Goal: Task Accomplishment & Management: Manage account settings

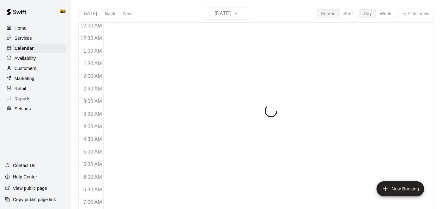
scroll to position [280, 0]
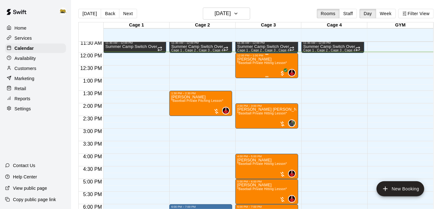
click at [266, 67] on div "Gavan Friesen *Baseball Private Hitting Lesson*" at bounding box center [262, 161] width 50 height 209
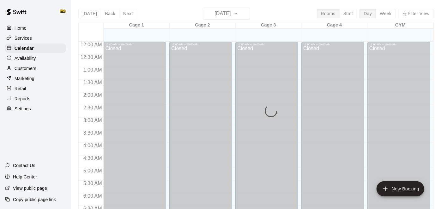
scroll to position [303, 0]
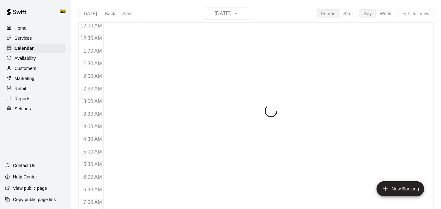
scroll to position [313, 0]
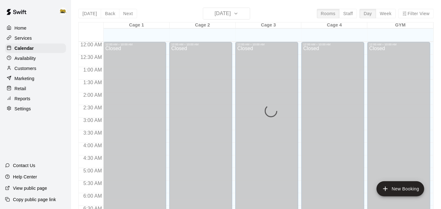
scroll to position [328, 0]
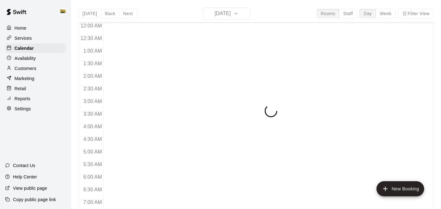
scroll to position [333, 0]
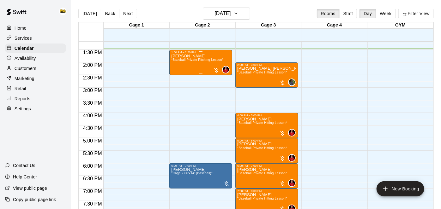
click at [209, 63] on div "Benjamin Van Hove *Baseball Private Pitching Lesson*" at bounding box center [197, 158] width 52 height 209
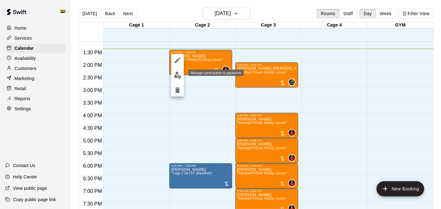
click at [175, 75] on img "edit" at bounding box center [177, 75] width 7 height 7
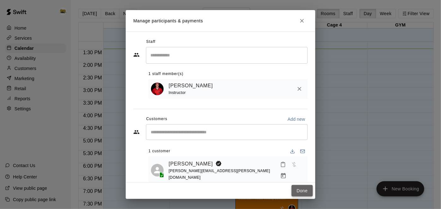
click at [303, 193] on button "Done" at bounding box center [301, 191] width 21 height 12
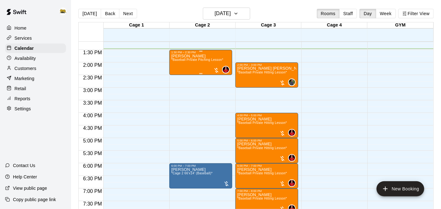
click at [215, 71] on div at bounding box center [216, 70] width 6 height 6
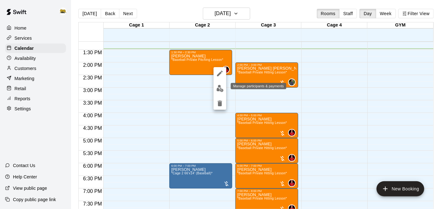
click at [220, 91] on img "edit" at bounding box center [219, 88] width 7 height 7
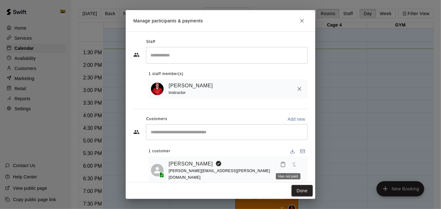
click at [289, 167] on span "Has not paid" at bounding box center [293, 164] width 11 height 5
click at [286, 173] on icon "Manage bookings & payment" at bounding box center [283, 176] width 6 height 6
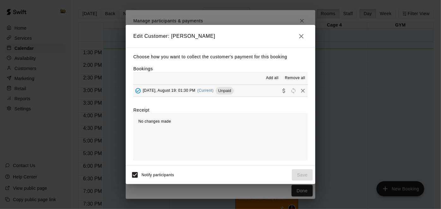
click at [246, 95] on button "Tuesday, August 19: 01:30 PM (Current) Unpaid" at bounding box center [220, 91] width 174 height 12
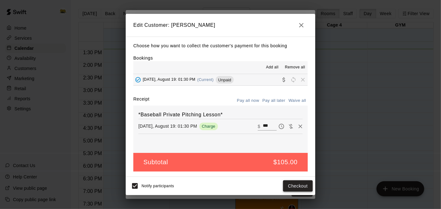
click at [295, 184] on button "Checkout" at bounding box center [298, 187] width 30 height 12
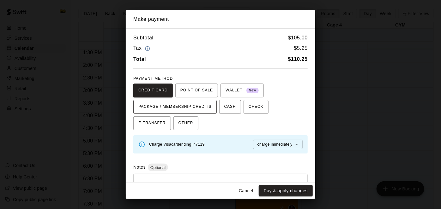
click at [189, 107] on span "PACKAGE / MEMBERSHIP CREDITS" at bounding box center [174, 107] width 73 height 10
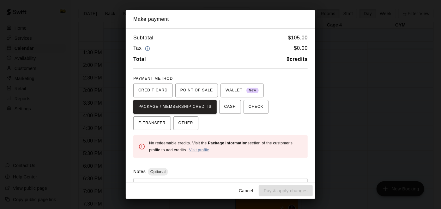
click at [247, 193] on button "Cancel" at bounding box center [246, 191] width 20 height 12
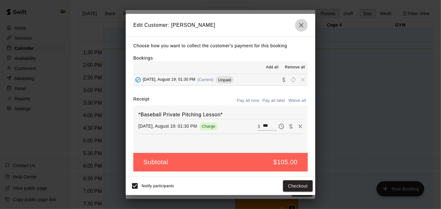
click at [303, 21] on button "button" at bounding box center [301, 25] width 13 height 13
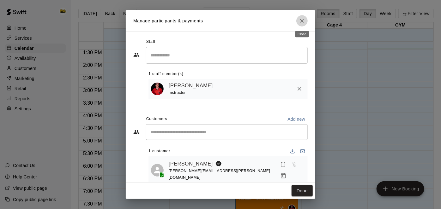
click at [300, 25] on button "Close" at bounding box center [301, 20] width 11 height 11
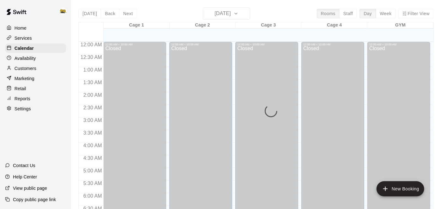
scroll to position [351, 0]
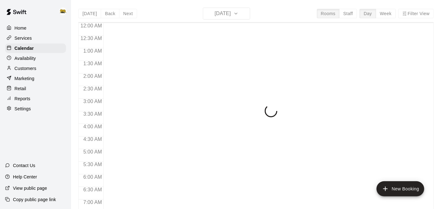
scroll to position [359, 0]
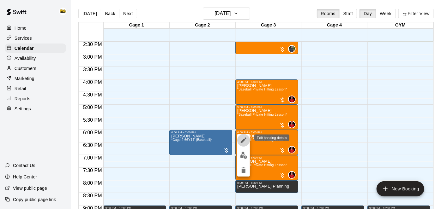
click at [243, 140] on icon "edit" at bounding box center [244, 141] width 6 height 6
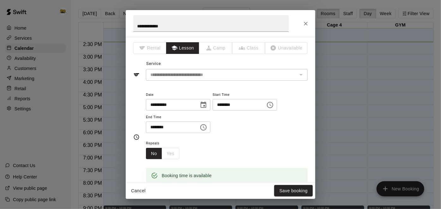
click at [315, 83] on div "**********" at bounding box center [220, 104] width 441 height 209
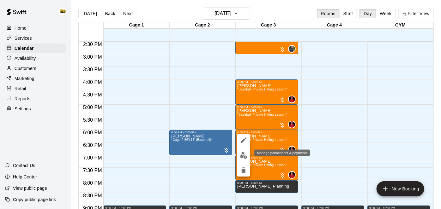
click at [243, 158] on img "edit" at bounding box center [243, 155] width 7 height 7
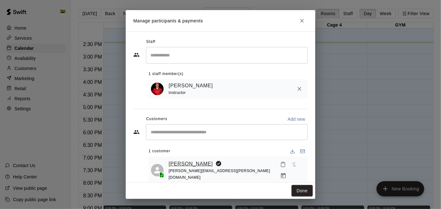
click at [188, 164] on link "[PERSON_NAME]" at bounding box center [191, 164] width 44 height 8
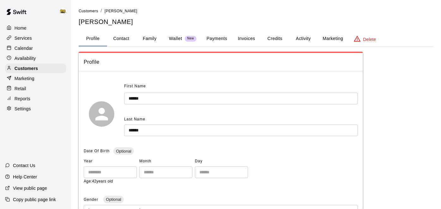
drag, startPoint x: 441, startPoint y: 33, endPoint x: 441, endPoint y: 36, distance: 3.8
click at [441, 36] on html "Home Services Calendar Availability Customers Marketing Retail Reports Settings…" at bounding box center [220, 213] width 441 height 427
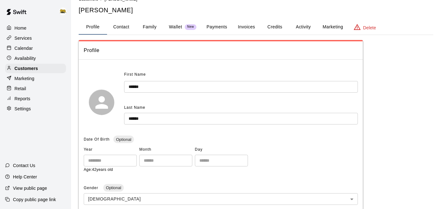
scroll to position [10, 0]
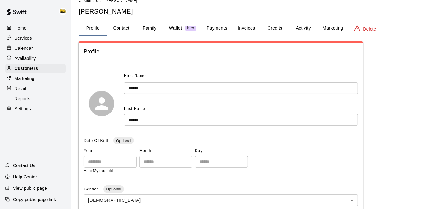
click at [153, 30] on button "Family" at bounding box center [149, 28] width 28 height 15
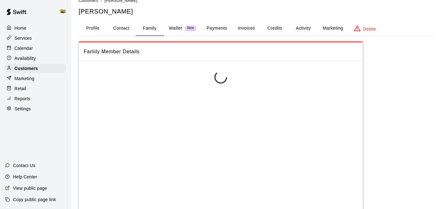
scroll to position [0, 0]
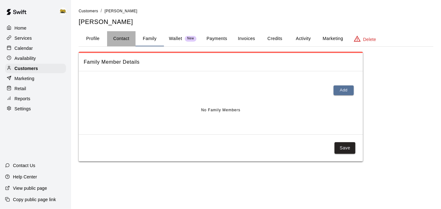
click at [122, 36] on button "Contact" at bounding box center [121, 38] width 28 height 15
select select "**"
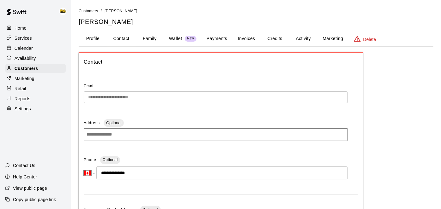
click at [99, 41] on button "Profile" at bounding box center [93, 38] width 28 height 15
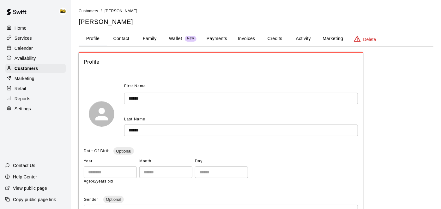
click at [40, 26] on div "Home" at bounding box center [35, 27] width 61 height 9
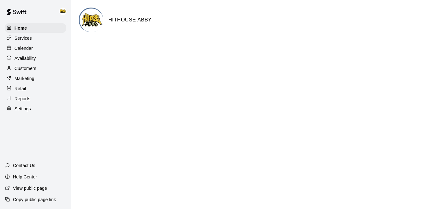
click at [36, 46] on div "Calendar" at bounding box center [35, 48] width 61 height 9
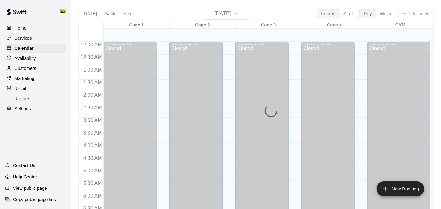
scroll to position [367, 0]
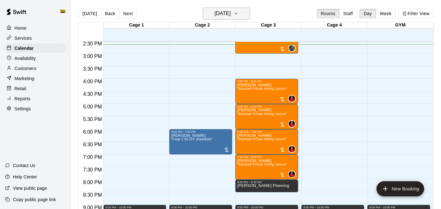
click at [225, 9] on h6 "[DATE]" at bounding box center [222, 13] width 16 height 9
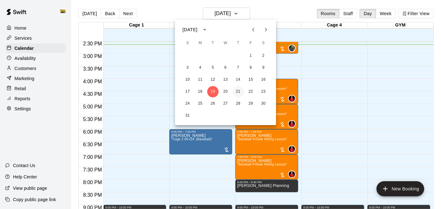
click at [236, 90] on button "21" at bounding box center [237, 91] width 11 height 11
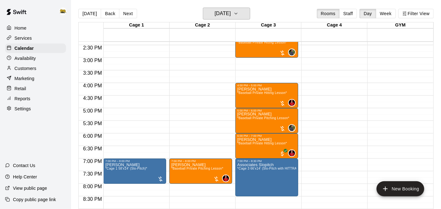
scroll to position [366, 0]
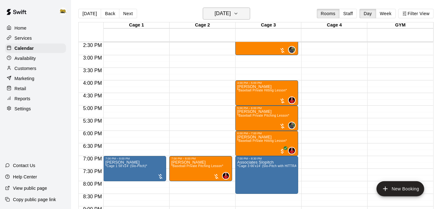
click at [219, 12] on h6 "Thursday Aug 21" at bounding box center [222, 13] width 16 height 9
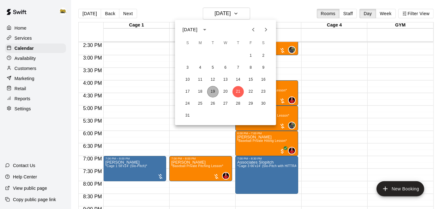
click at [212, 94] on button "19" at bounding box center [212, 91] width 11 height 11
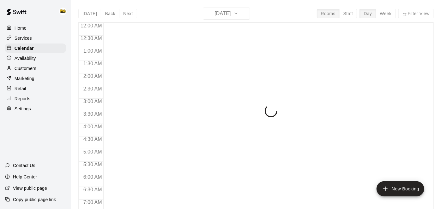
scroll to position [379, 0]
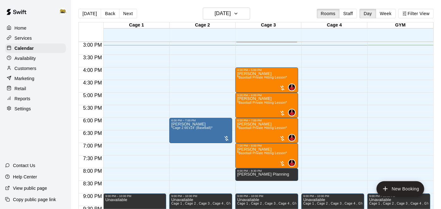
click at [30, 60] on p "Availability" at bounding box center [25, 58] width 21 height 6
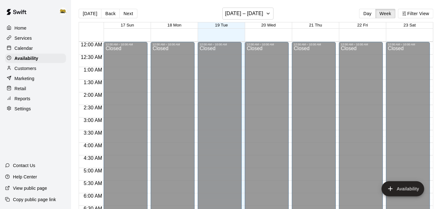
scroll to position [382, 0]
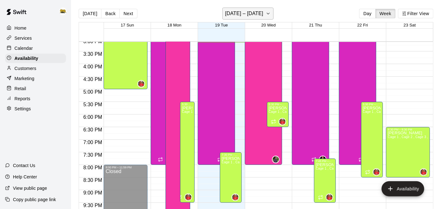
click at [261, 12] on h6 "August 17 – 23" at bounding box center [244, 13] width 38 height 9
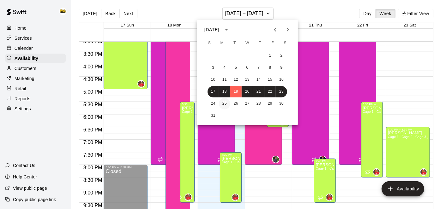
click at [224, 105] on button "25" at bounding box center [224, 103] width 11 height 11
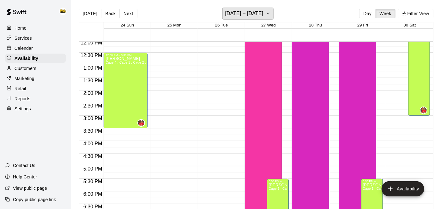
scroll to position [297, 0]
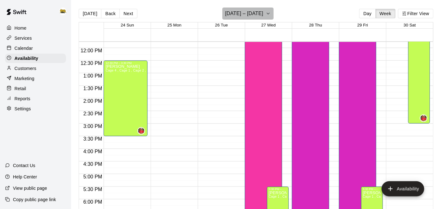
click at [268, 13] on icon "button" at bounding box center [268, 14] width 5 height 8
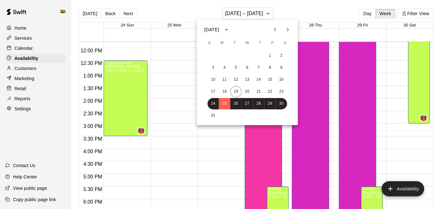
click at [302, 9] on div at bounding box center [220, 104] width 441 height 209
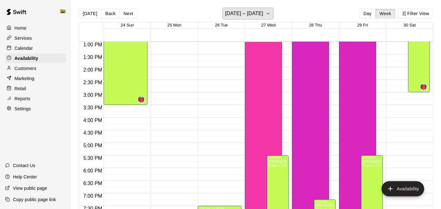
scroll to position [327, 0]
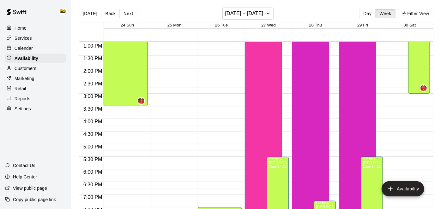
click at [275, 88] on div "Aiden Cutrell Cage 1 , Cage 2 , Cage 3 , Cage 4 , GYM" at bounding box center [263, 76] width 33 height 209
click at [255, 26] on icon "delete" at bounding box center [253, 27] width 4 height 6
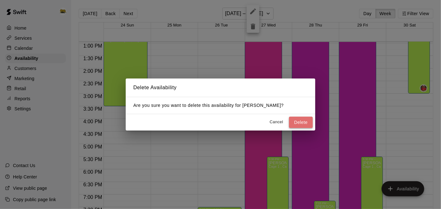
click at [307, 123] on button "Delete" at bounding box center [301, 123] width 24 height 12
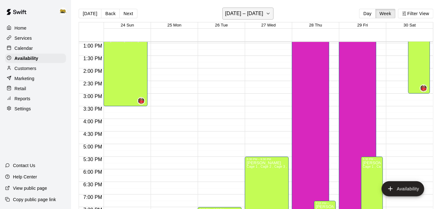
click at [267, 15] on icon "button" at bounding box center [268, 14] width 5 height 8
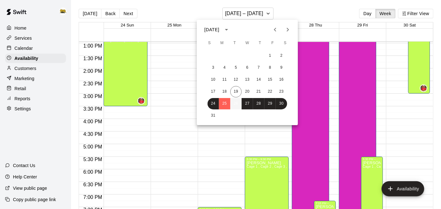
click at [236, 99] on button "26" at bounding box center [235, 103] width 11 height 11
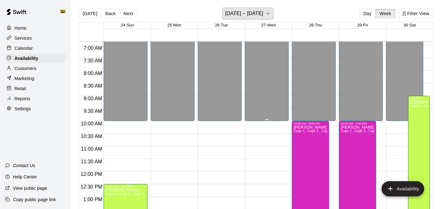
scroll to position [171, 0]
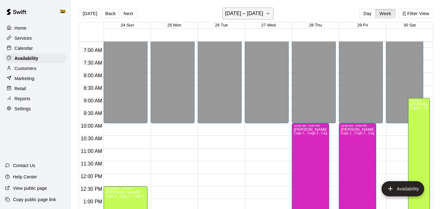
click at [260, 16] on h6 "August 24 – 30" at bounding box center [244, 13] width 38 height 9
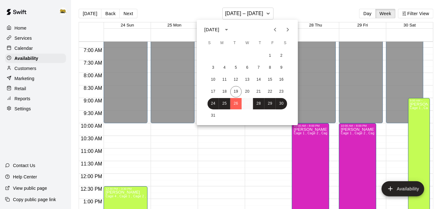
click at [246, 106] on button "27" at bounding box center [247, 103] width 11 height 11
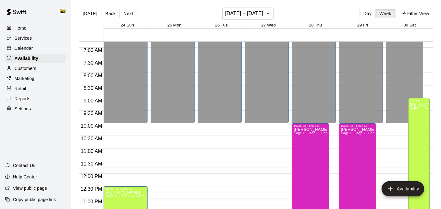
click at [29, 46] on p "Calendar" at bounding box center [24, 48] width 18 height 6
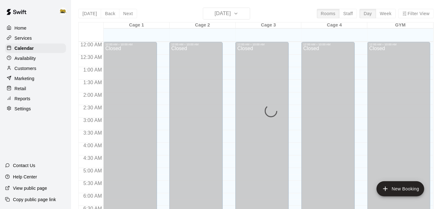
scroll to position [382, 0]
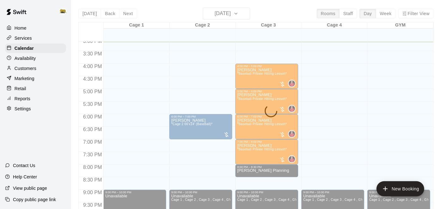
click at [217, 10] on div "Today Back Next Tuesday Aug 19 Rooms Staff Day Week Filter View Cage 1 19 Tue C…" at bounding box center [255, 112] width 355 height 209
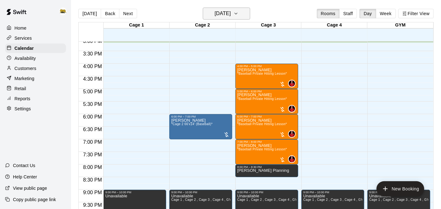
click at [217, 10] on h6 "[DATE]" at bounding box center [222, 13] width 16 height 9
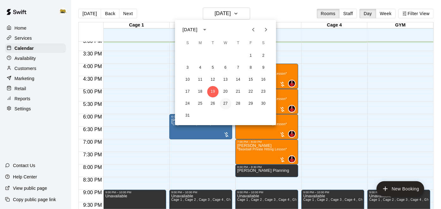
click at [225, 100] on button "27" at bounding box center [225, 103] width 11 height 11
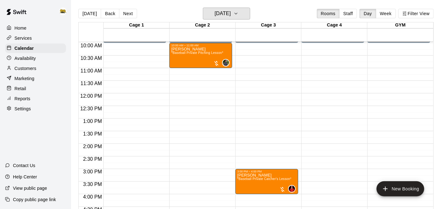
scroll to position [252, 0]
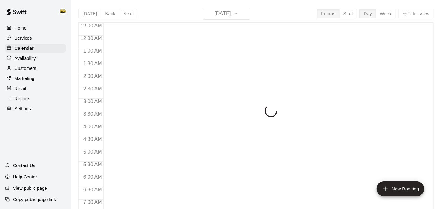
scroll to position [394, 0]
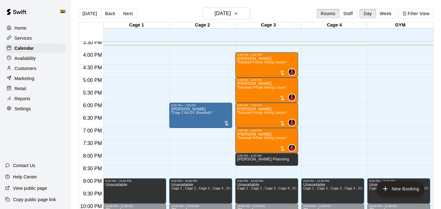
click at [4, 138] on div "Home Services Calendar Availability Customers Marketing Retail Reports Settings…" at bounding box center [35, 104] width 71 height 209
